Goal: Transaction & Acquisition: Subscribe to service/newsletter

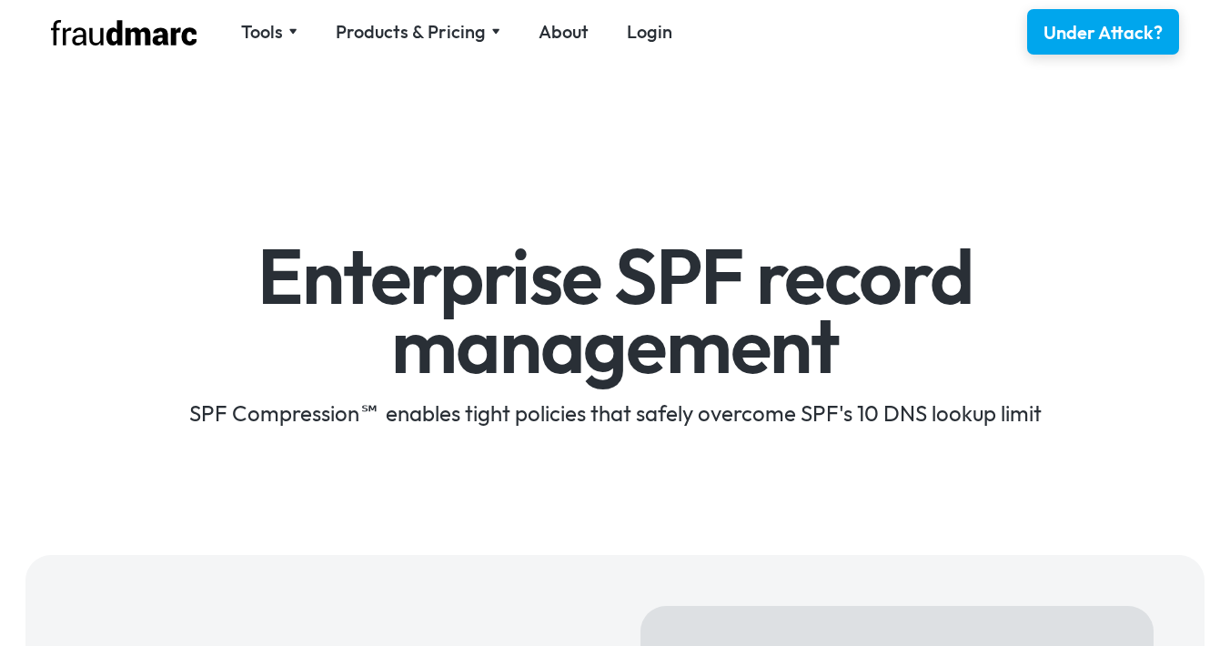
scroll to position [499, 0]
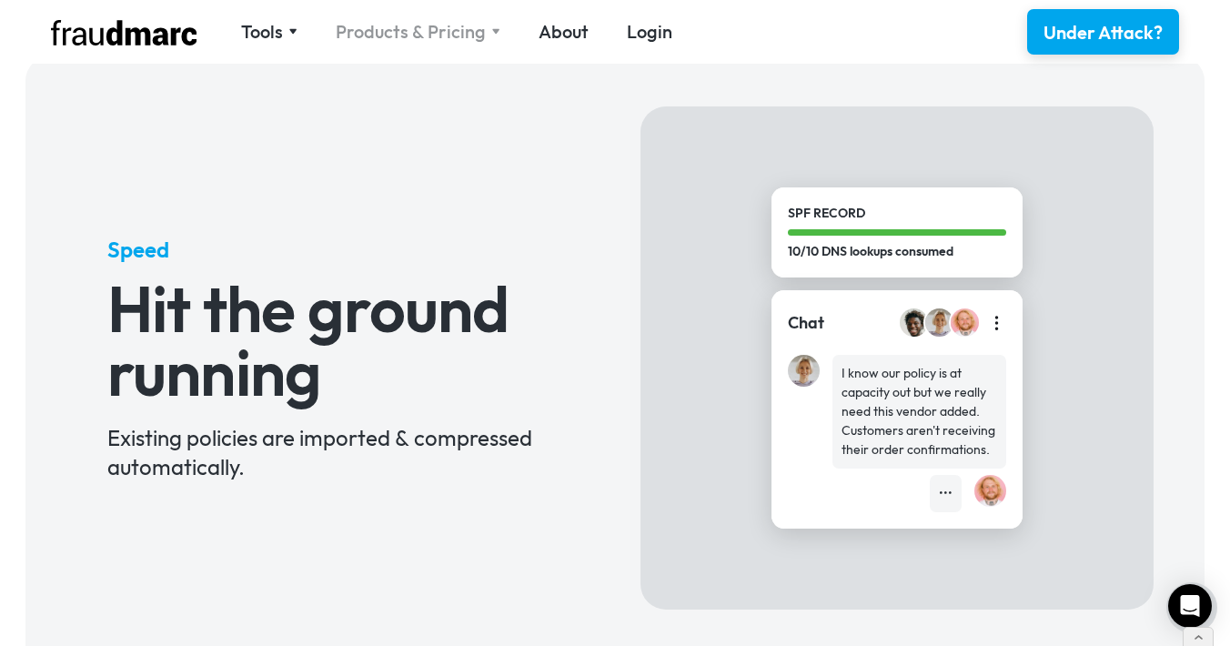
click at [388, 35] on div "Products & Pricing" at bounding box center [411, 31] width 150 height 25
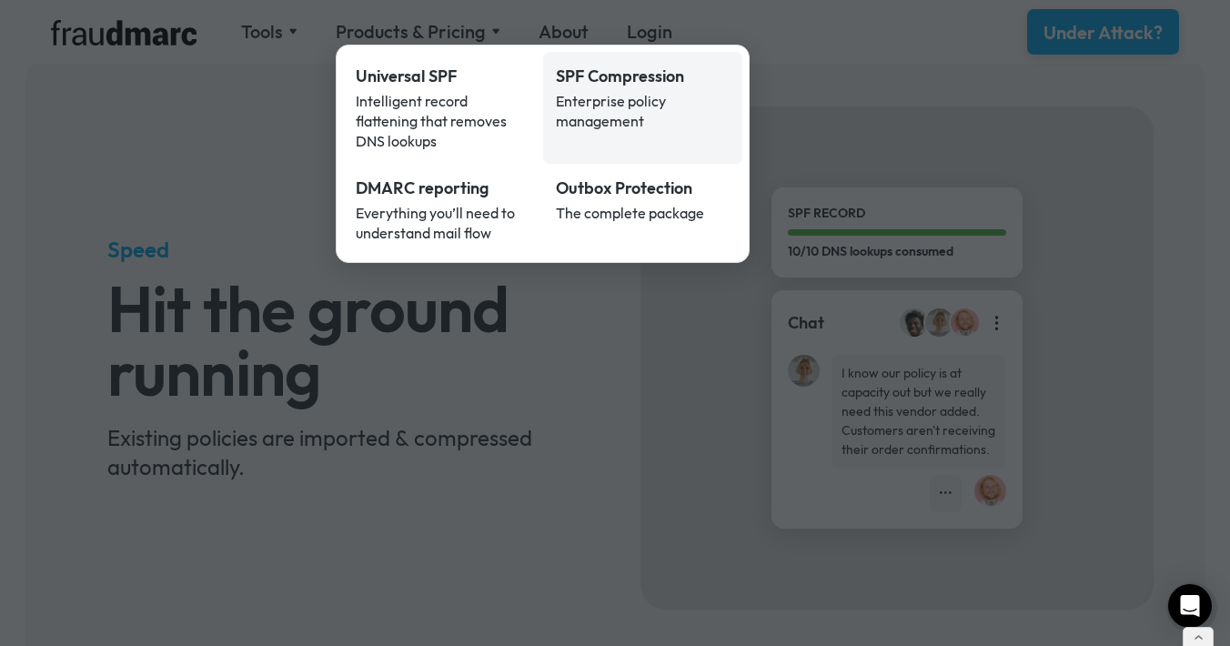
click at [658, 79] on div "SPF Compression" at bounding box center [643, 77] width 175 height 24
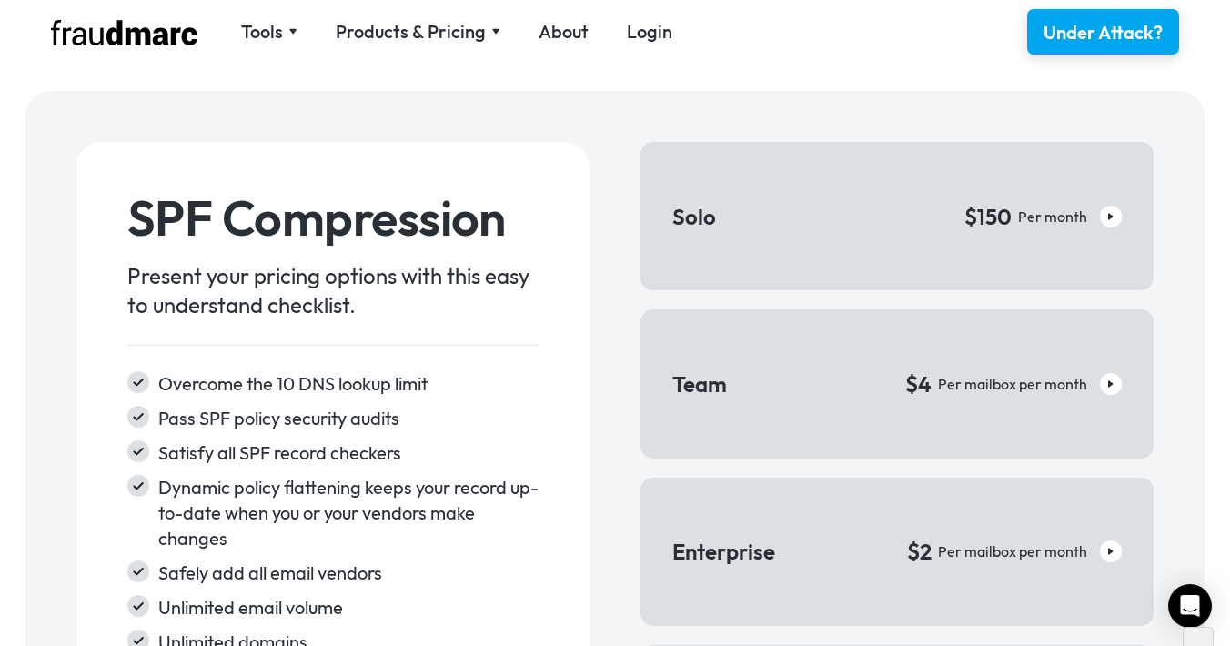
scroll to position [2694, 0]
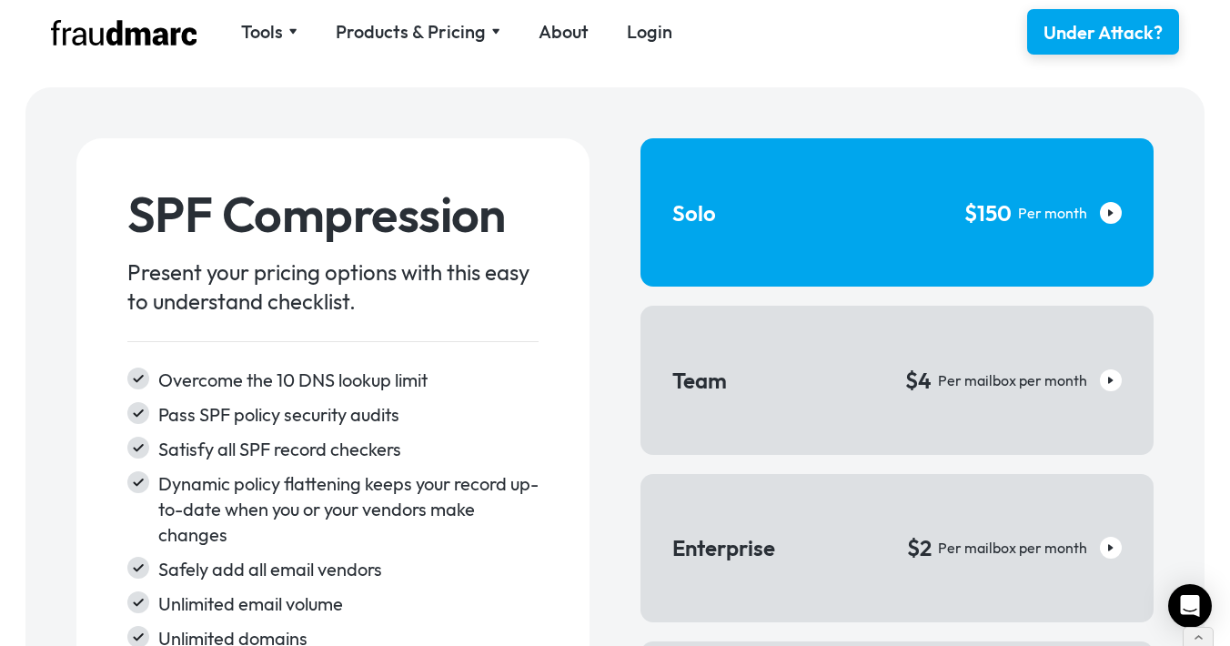
click at [813, 220] on link "Solo $150 Per month" at bounding box center [896, 212] width 513 height 148
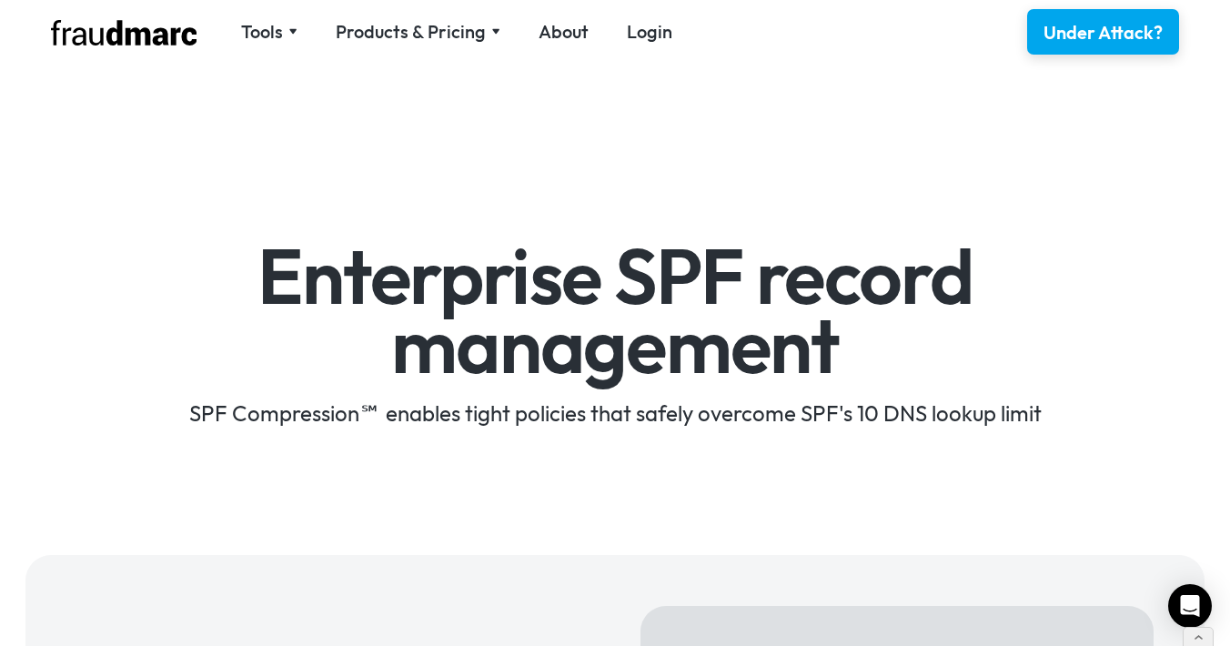
click at [823, 137] on div "Enterprise SPF record management SPF Compression℠ enables tight policies that s…" at bounding box center [615, 309] width 1230 height 440
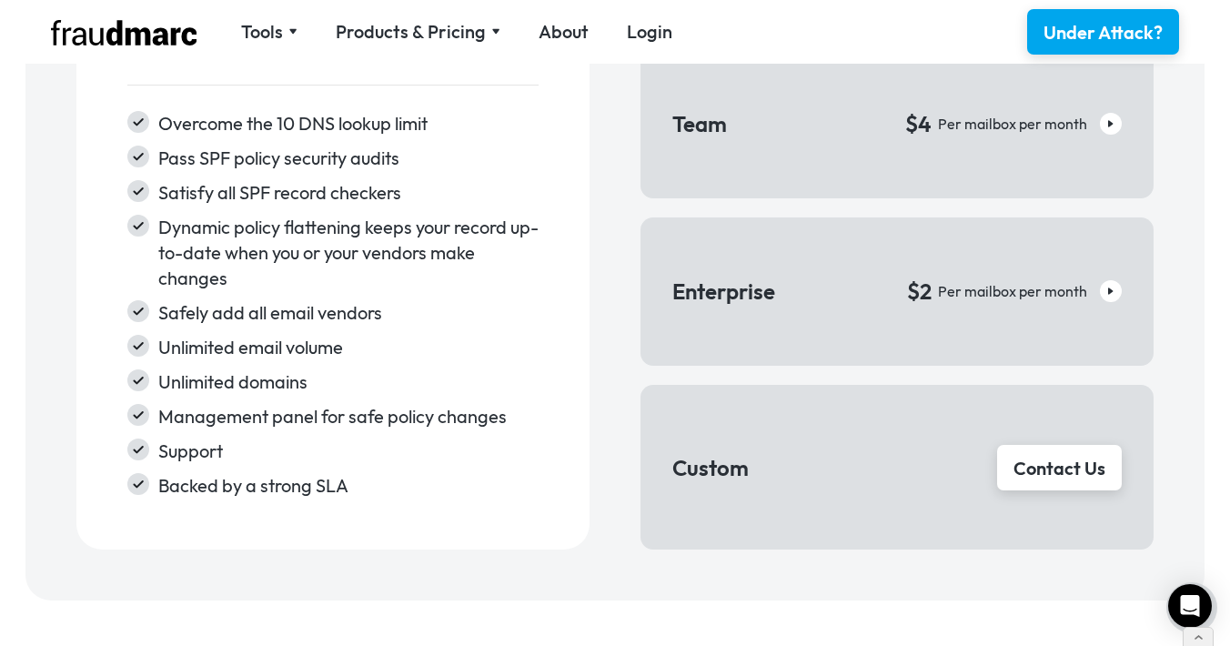
scroll to position [2962, 0]
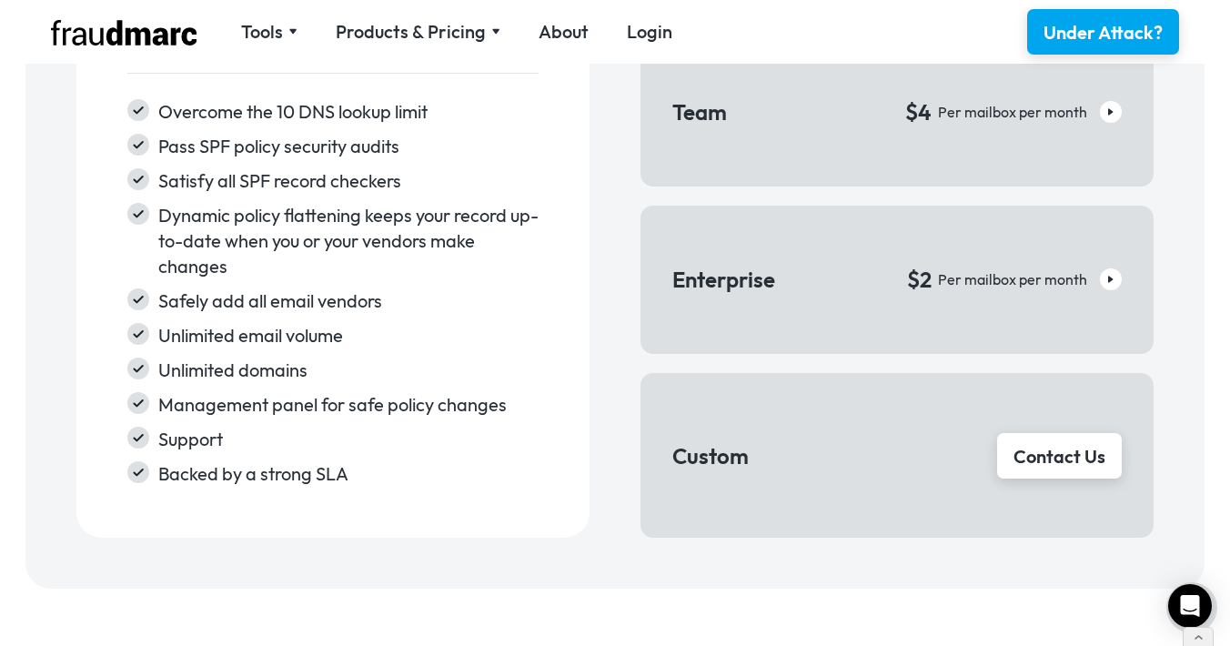
click at [618, 348] on div "SPF Compression Present your pricing options with this easy to understand check…" at bounding box center [614, 204] width 1077 height 668
click at [446, 31] on div "Products & Pricing" at bounding box center [411, 31] width 150 height 25
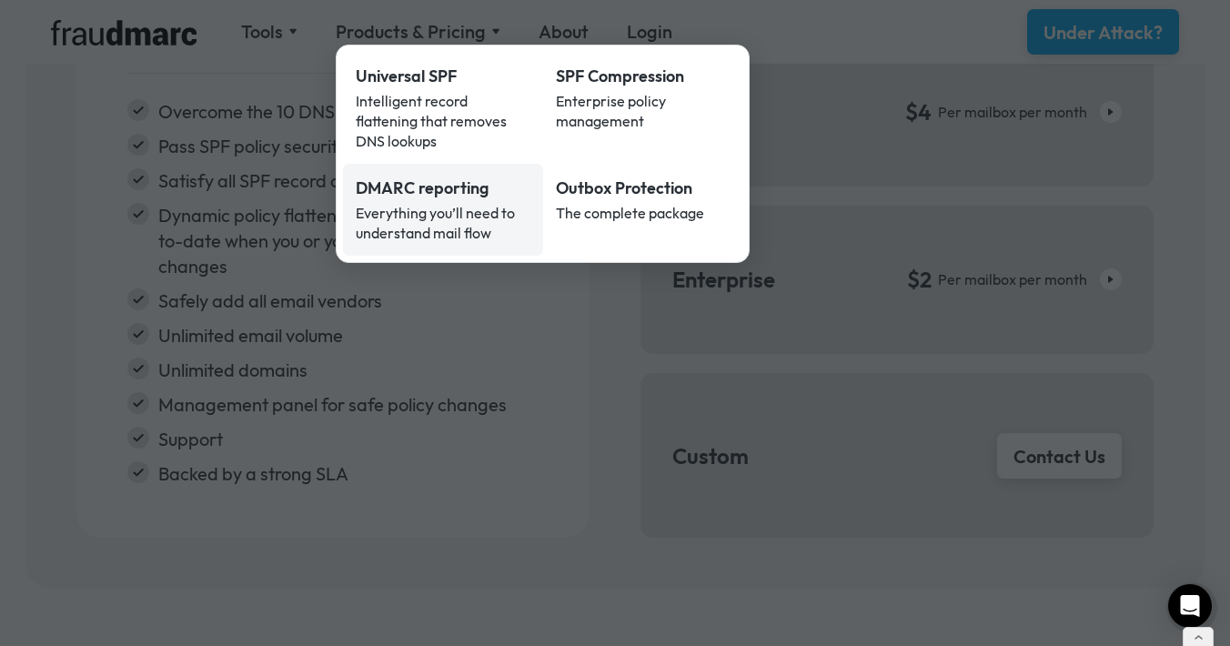
click at [444, 203] on div "Everything you’ll need to understand mail flow" at bounding box center [443, 223] width 175 height 40
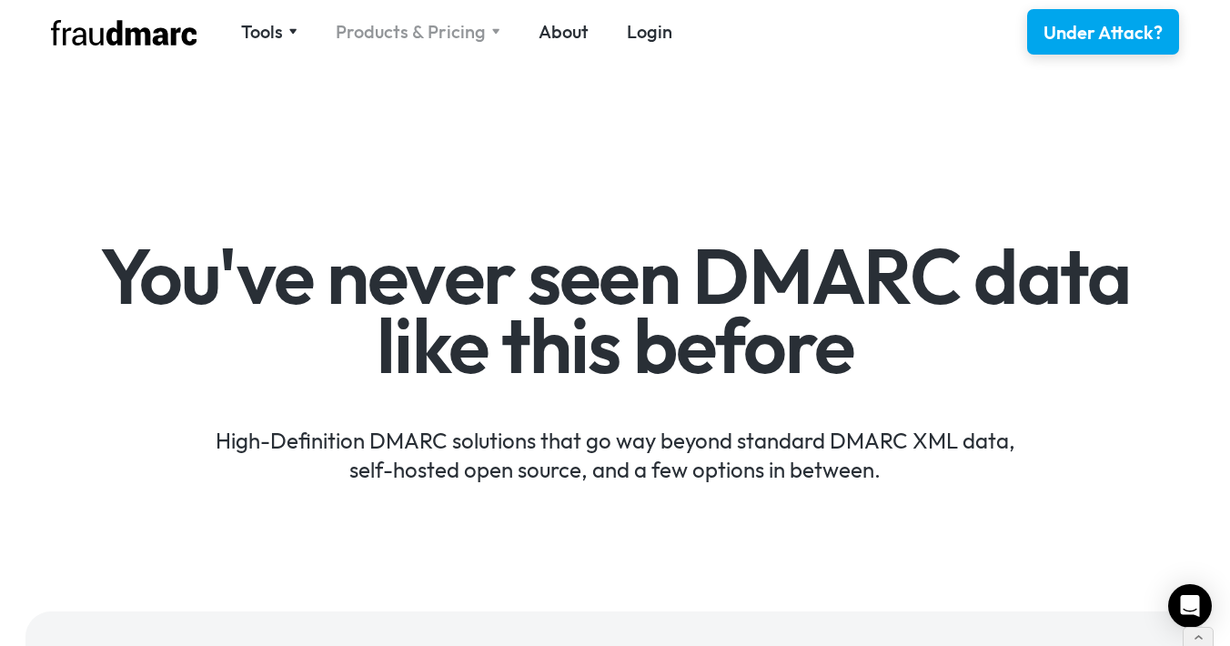
click at [362, 32] on div "Products & Pricing" at bounding box center [411, 31] width 150 height 25
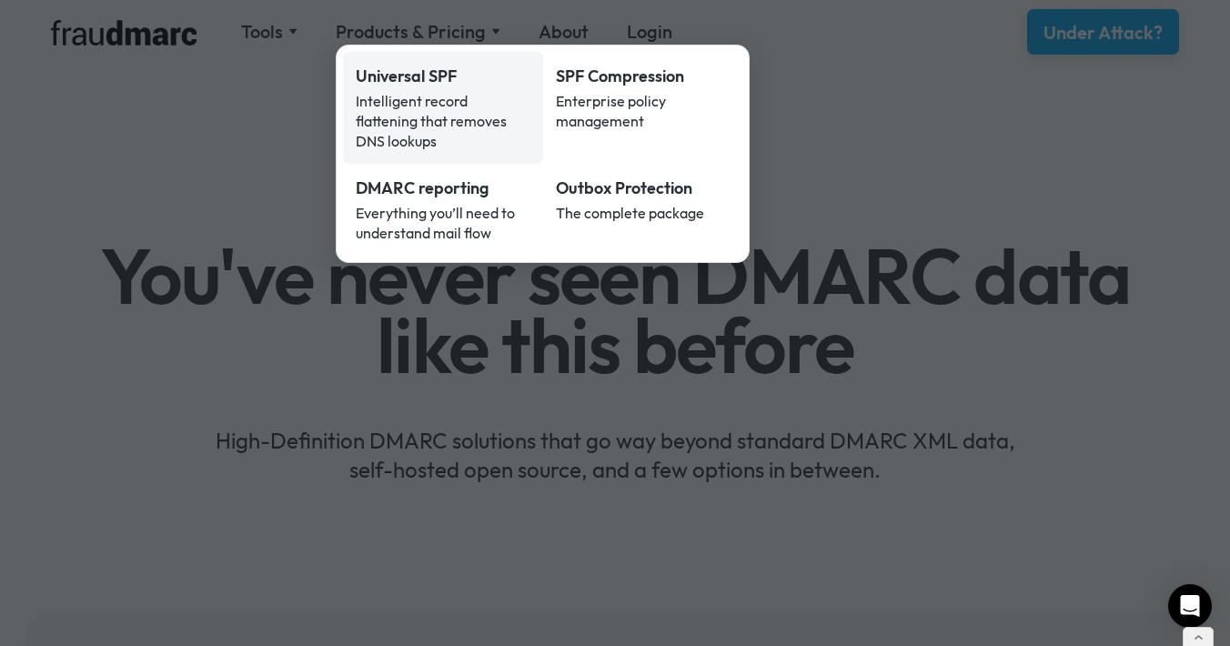
click at [390, 84] on div "Universal SPF" at bounding box center [443, 77] width 175 height 24
